Goal: Task Accomplishment & Management: Manage account settings

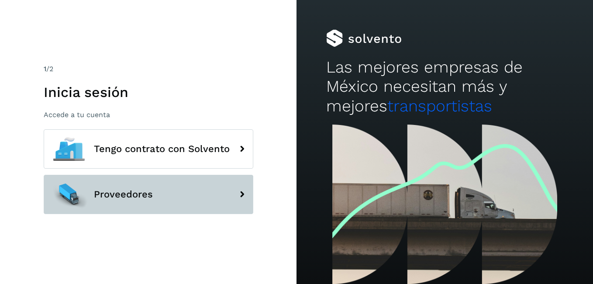
click at [121, 185] on button "Proveedores" at bounding box center [149, 194] width 210 height 39
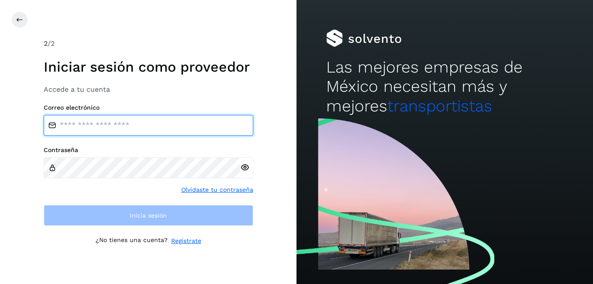
type input "**********"
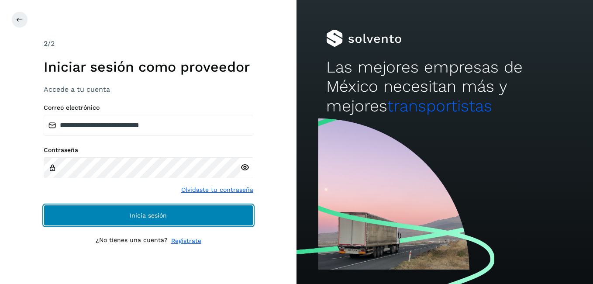
click at [119, 210] on button "Inicia sesión" at bounding box center [149, 215] width 210 height 21
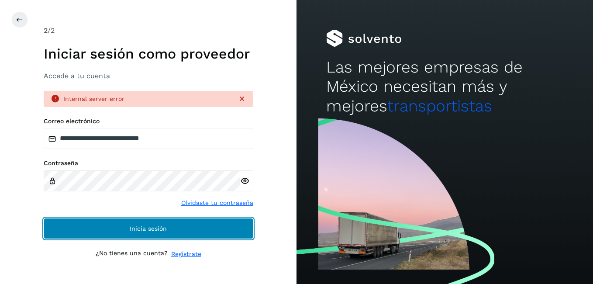
click at [115, 228] on button "Inicia sesión" at bounding box center [149, 228] width 210 height 21
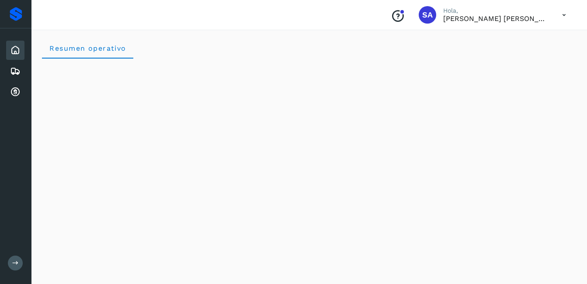
click at [13, 46] on icon at bounding box center [15, 50] width 10 height 10
click at [18, 94] on icon at bounding box center [15, 92] width 10 height 10
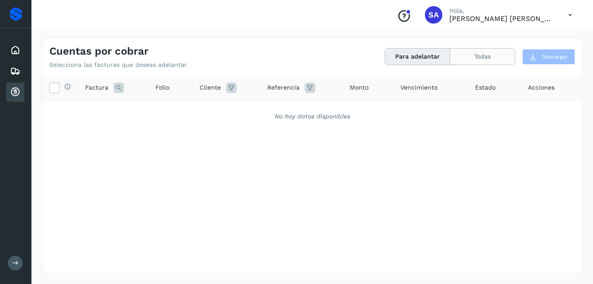
click at [463, 55] on button "Todas" at bounding box center [482, 56] width 65 height 16
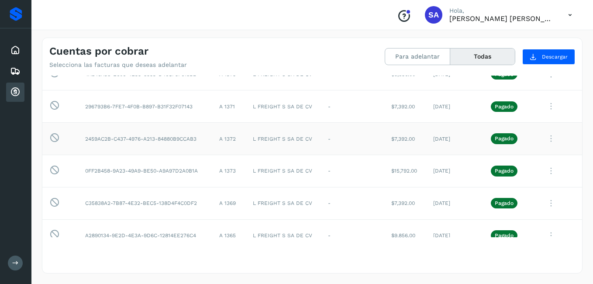
scroll to position [218, 0]
